Goal: Task Accomplishment & Management: Manage account settings

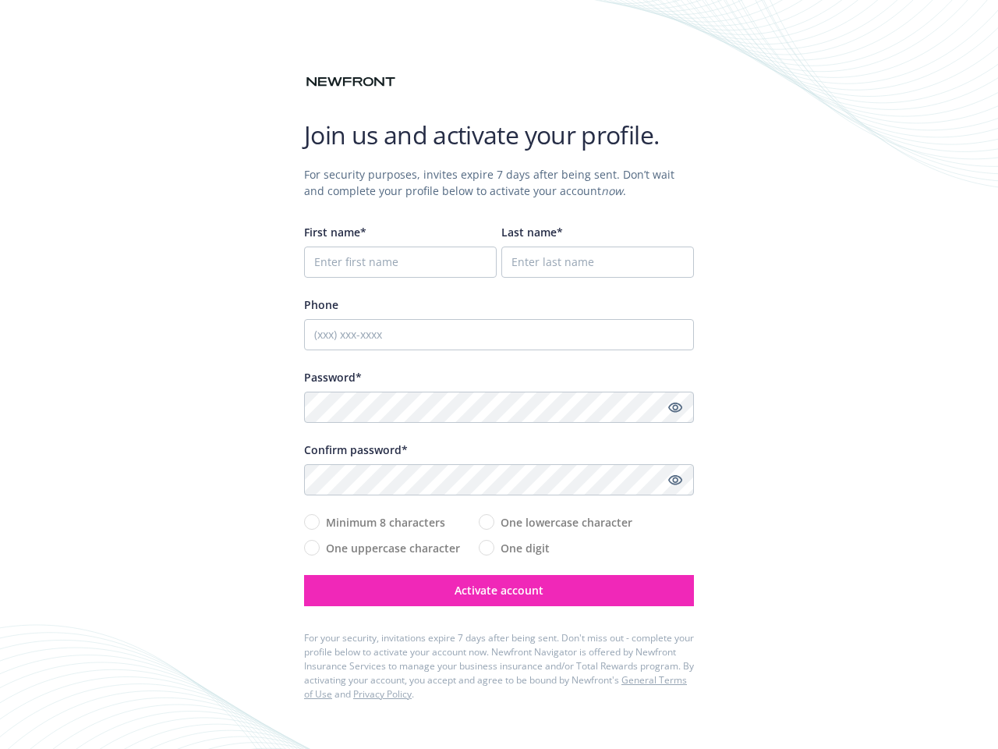
click at [499, 374] on div "Password*" at bounding box center [499, 377] width 390 height 16
click at [675, 407] on icon "Show password" at bounding box center [675, 407] width 14 height 14
click at [675, 480] on icon "Show password" at bounding box center [675, 480] width 14 height 14
click at [499, 590] on span "Activate account" at bounding box center [499, 589] width 89 height 15
